Goal: Find specific page/section: Find specific page/section

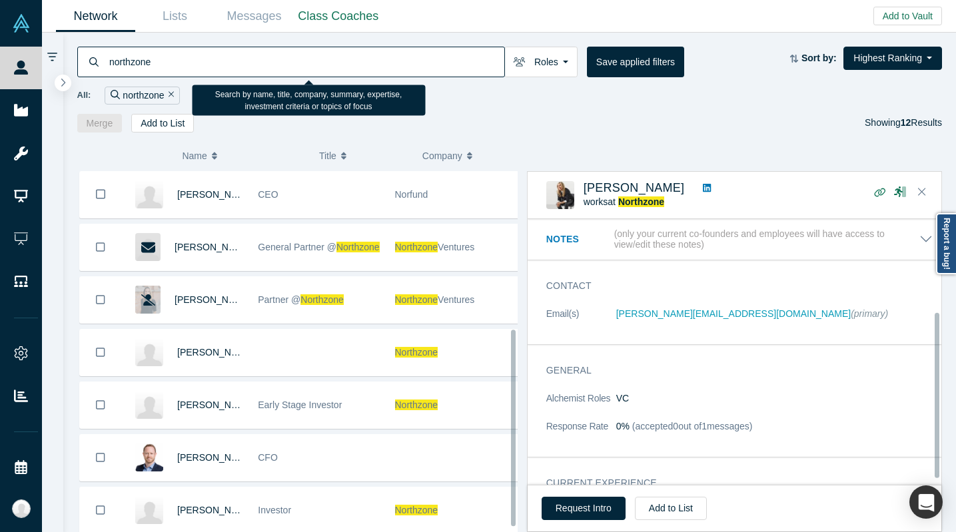
scroll to position [150, 0]
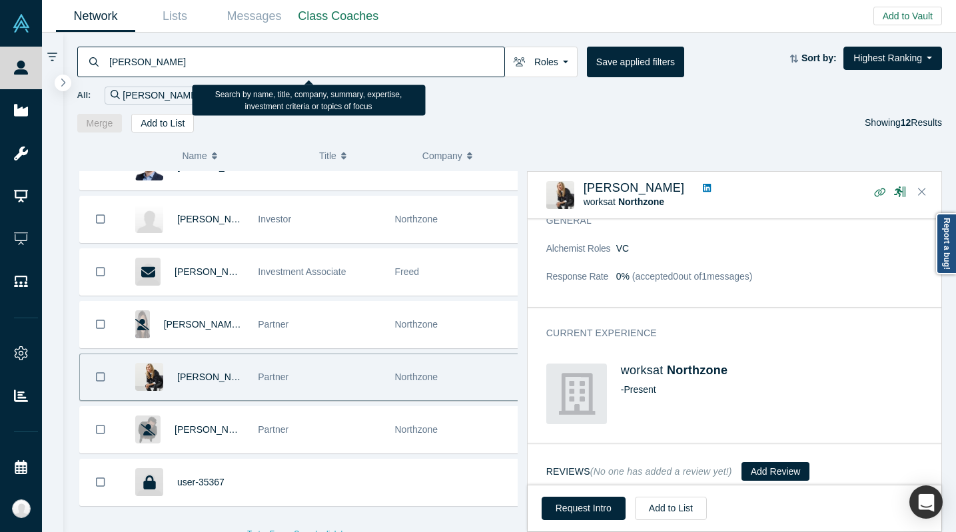
type input "[PERSON_NAME]"
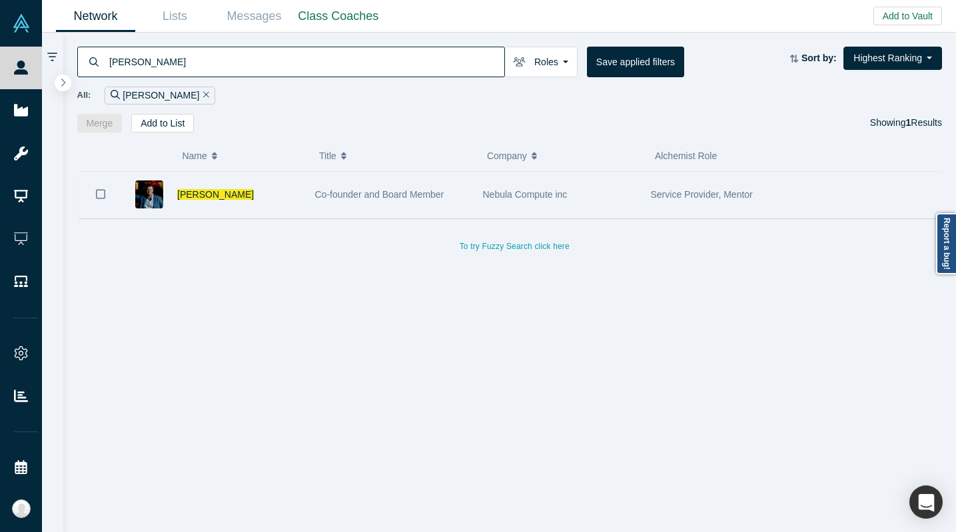
click at [479, 194] on div "Nebula Compute inc" at bounding box center [560, 195] width 168 height 46
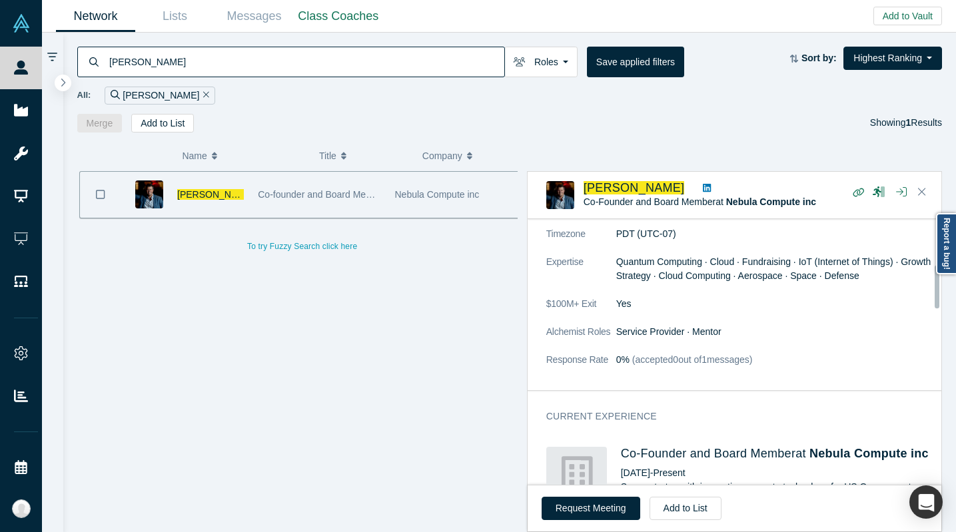
scroll to position [395, 0]
